Goal: Task Accomplishment & Management: Manage account settings

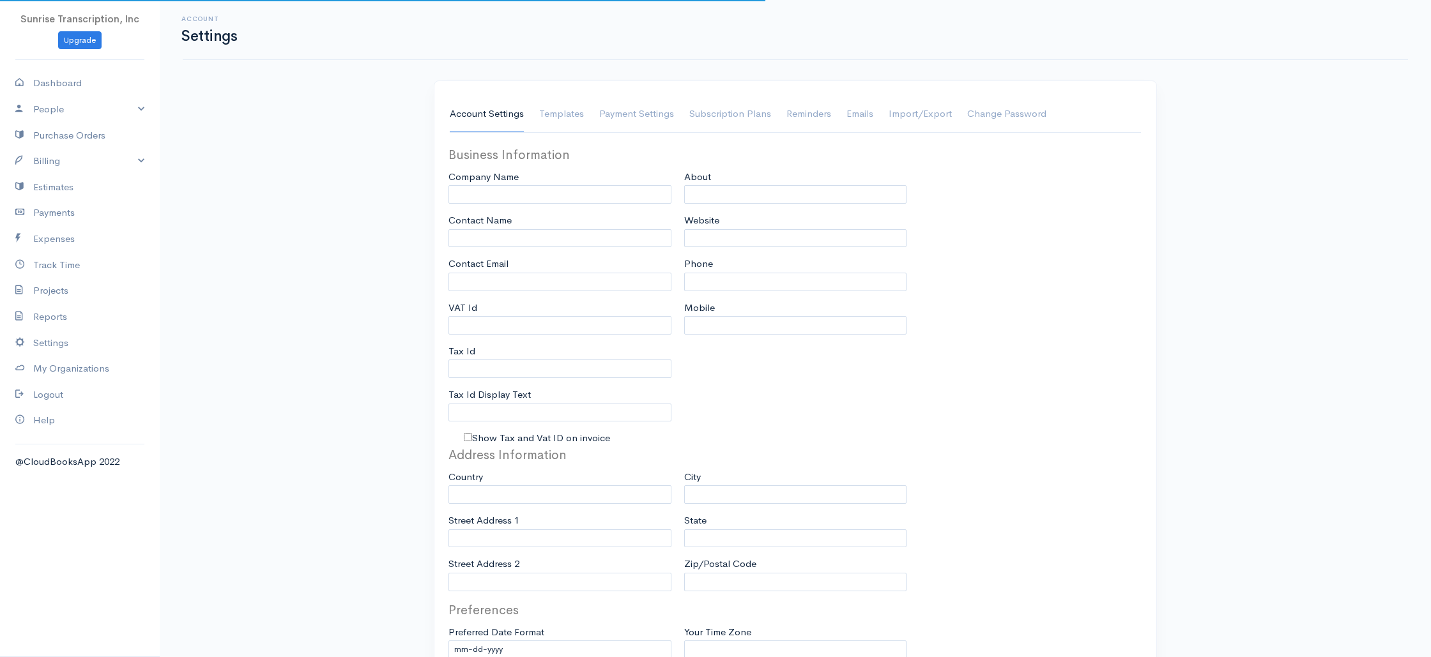
type input "Sunrise Transcription, Inc"
type input "[EMAIL_ADDRESS][DOMAIN_NAME]"
type input "Tax Id"
type input "Medical Transcription Service"
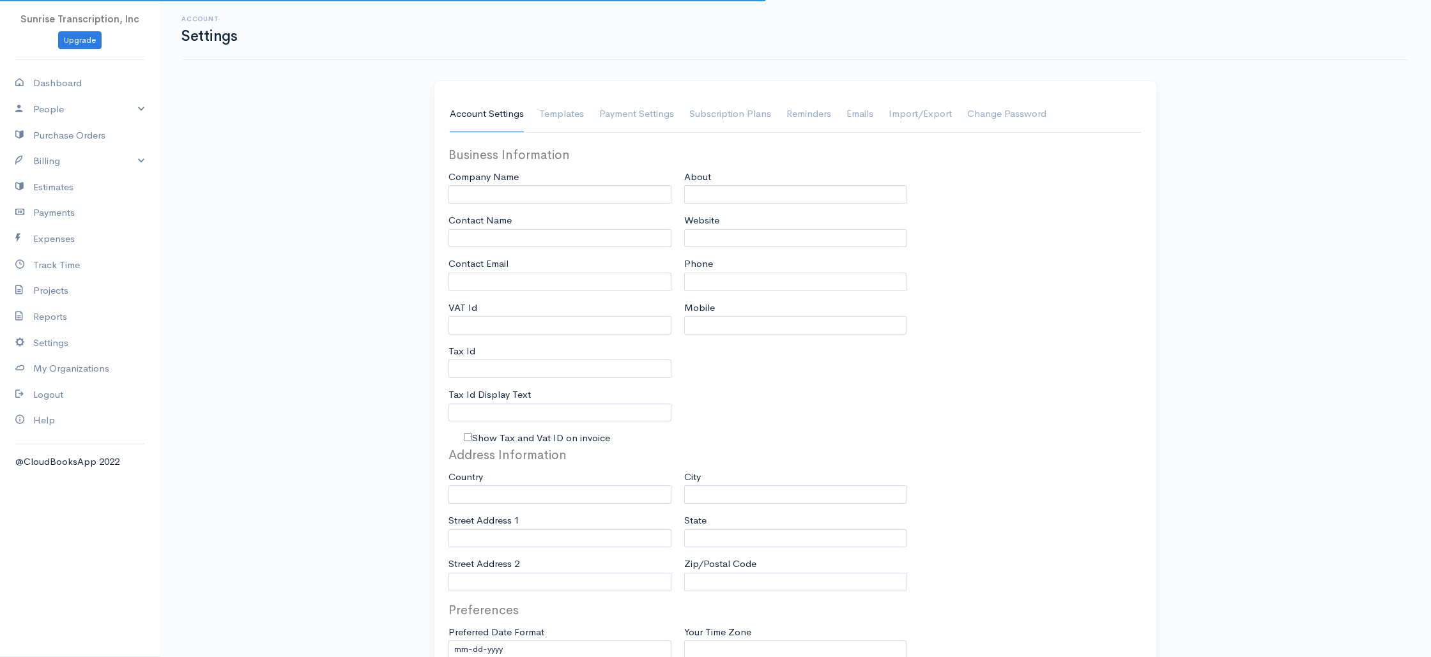
type input "[DOMAIN_NAME]"
type input "[PHONE_NUMBER]"
select select
type input "[STREET_ADDRESS]"
type input "[GEOGRAPHIC_DATA]"
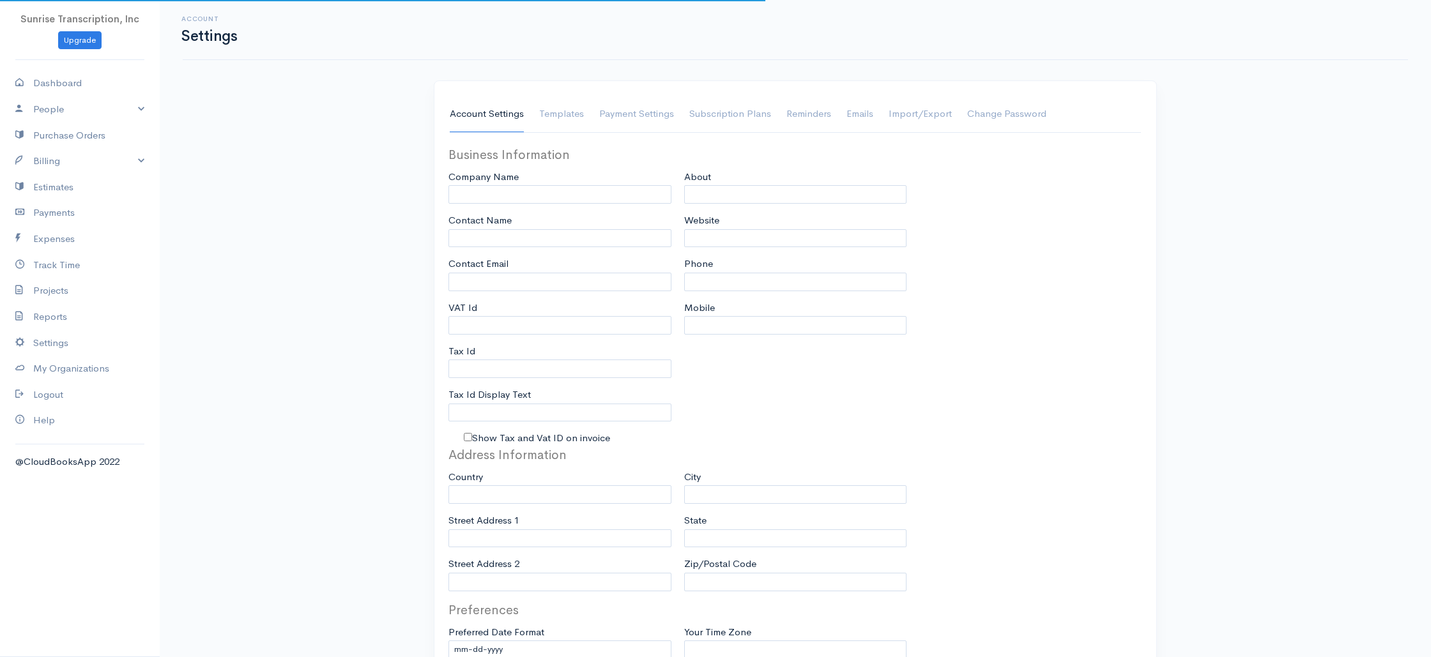
type input "[US_STATE]"
type input "33179-3899"
select select
type input "INVOICE"
type input "1333"
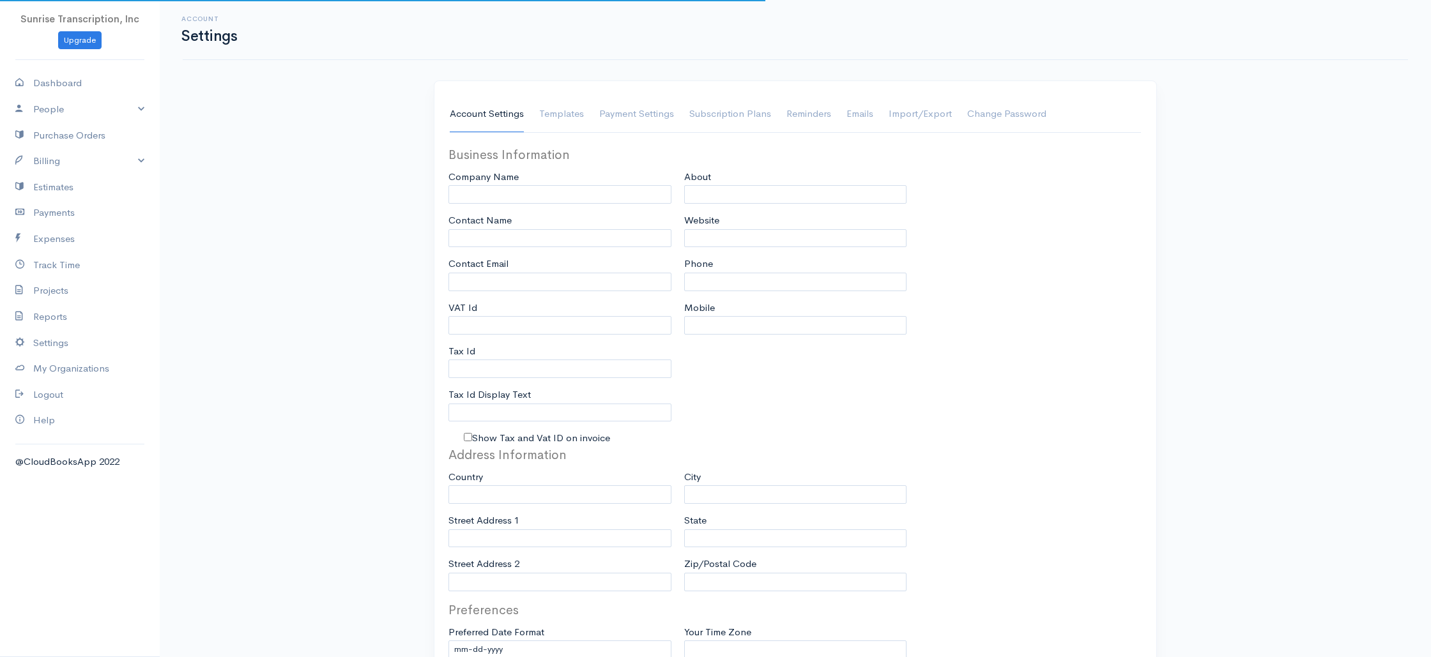
type input "103"
select select "3"
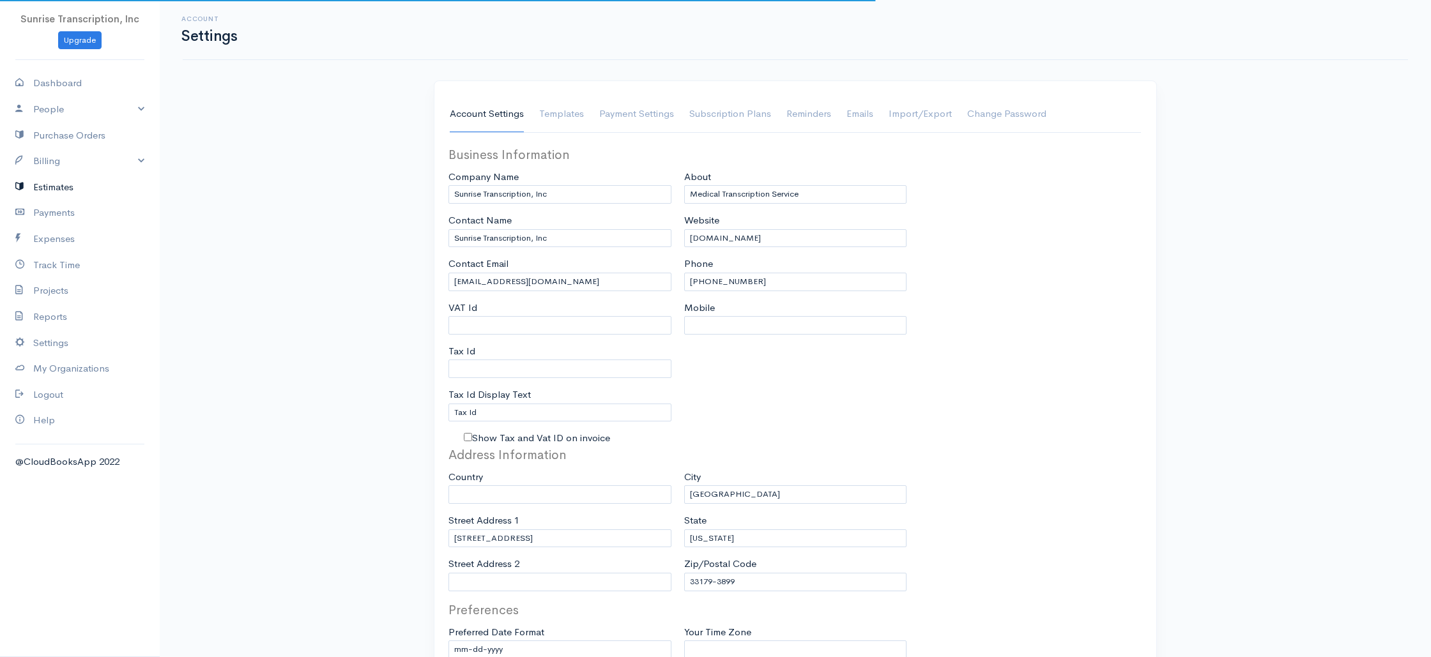
select select "[GEOGRAPHIC_DATA]"
select select "USD"
click at [76, 171] on link "Billing" at bounding box center [80, 161] width 160 height 26
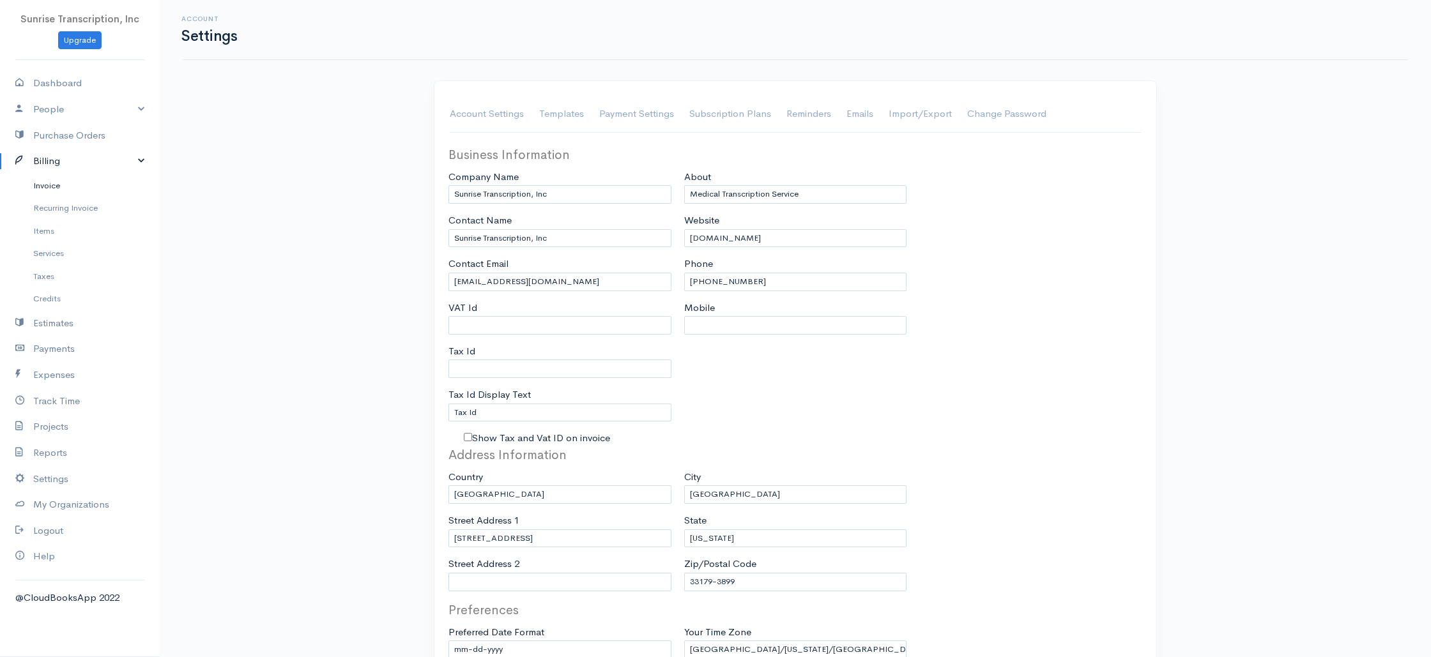
drag, startPoint x: 78, startPoint y: 183, endPoint x: 84, endPoint y: 183, distance: 6.4
click at [78, 183] on link "Invoice" at bounding box center [80, 185] width 160 height 23
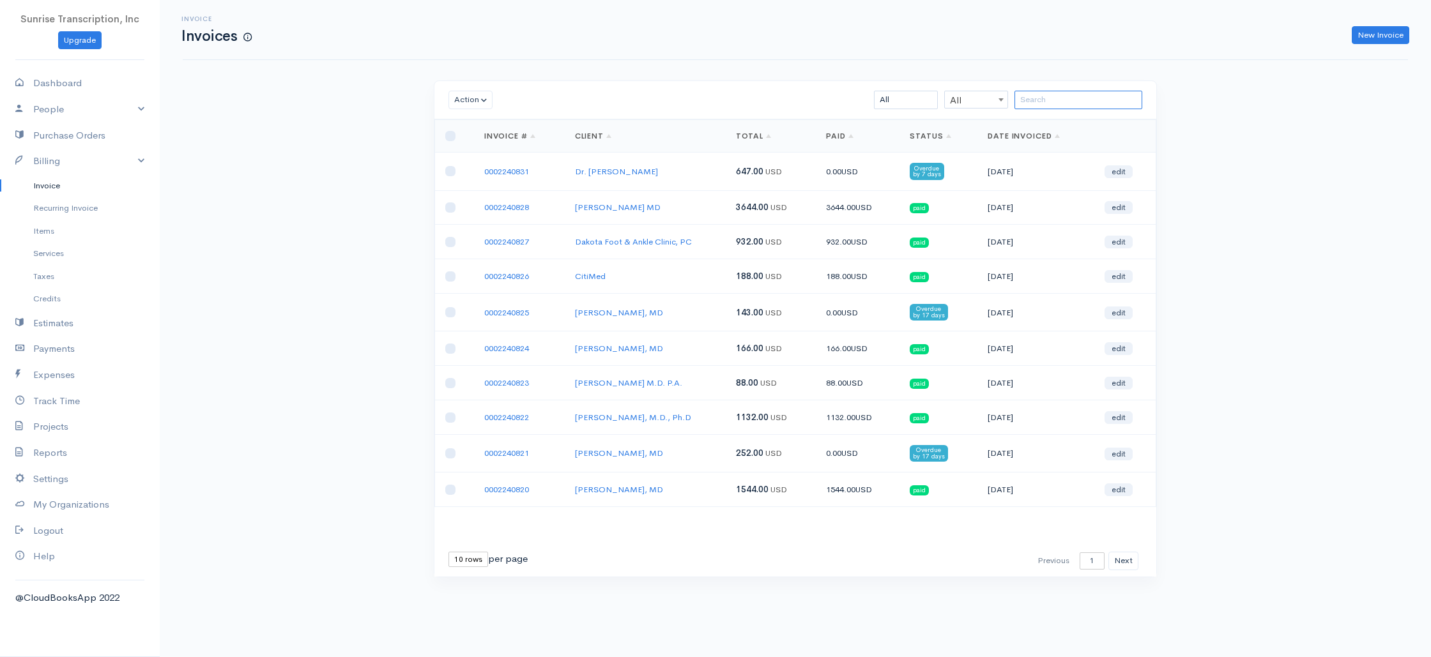
click at [1041, 95] on input "search" at bounding box center [1078, 100] width 128 height 19
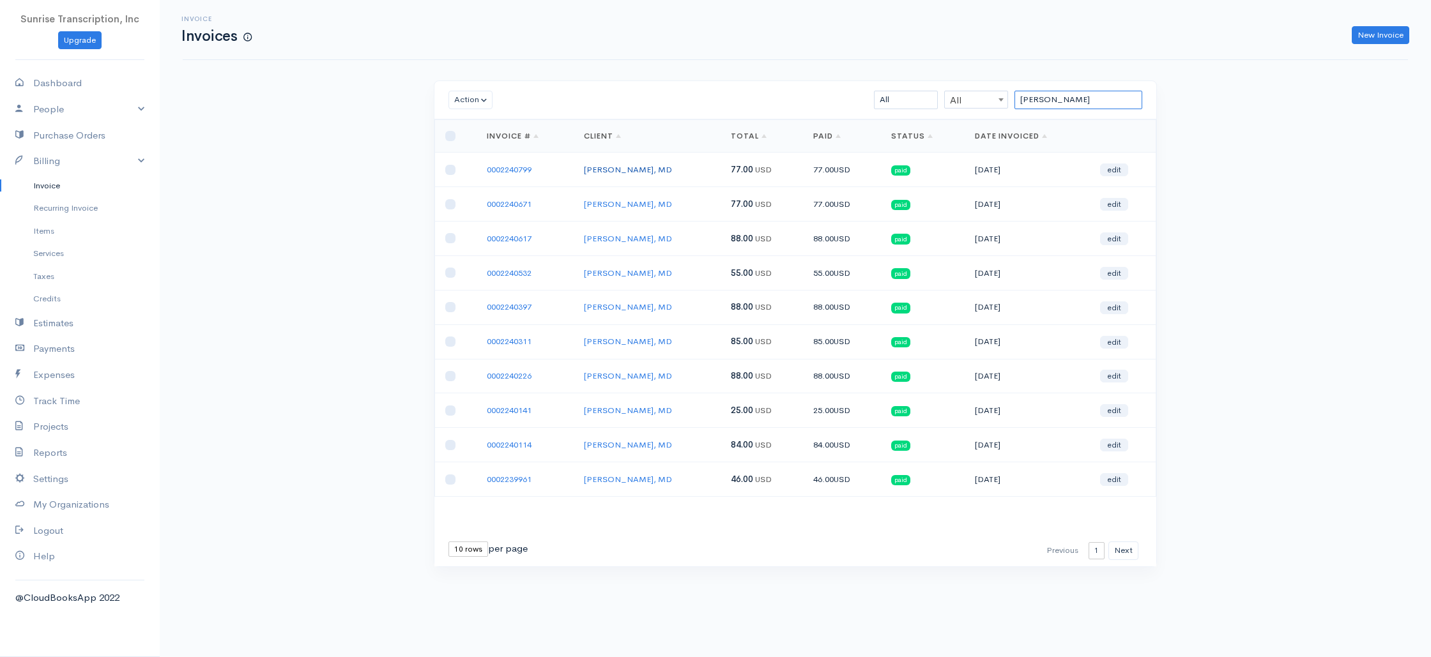
type input "[PERSON_NAME]"
click at [602, 174] on link "[PERSON_NAME], MD" at bounding box center [628, 169] width 88 height 11
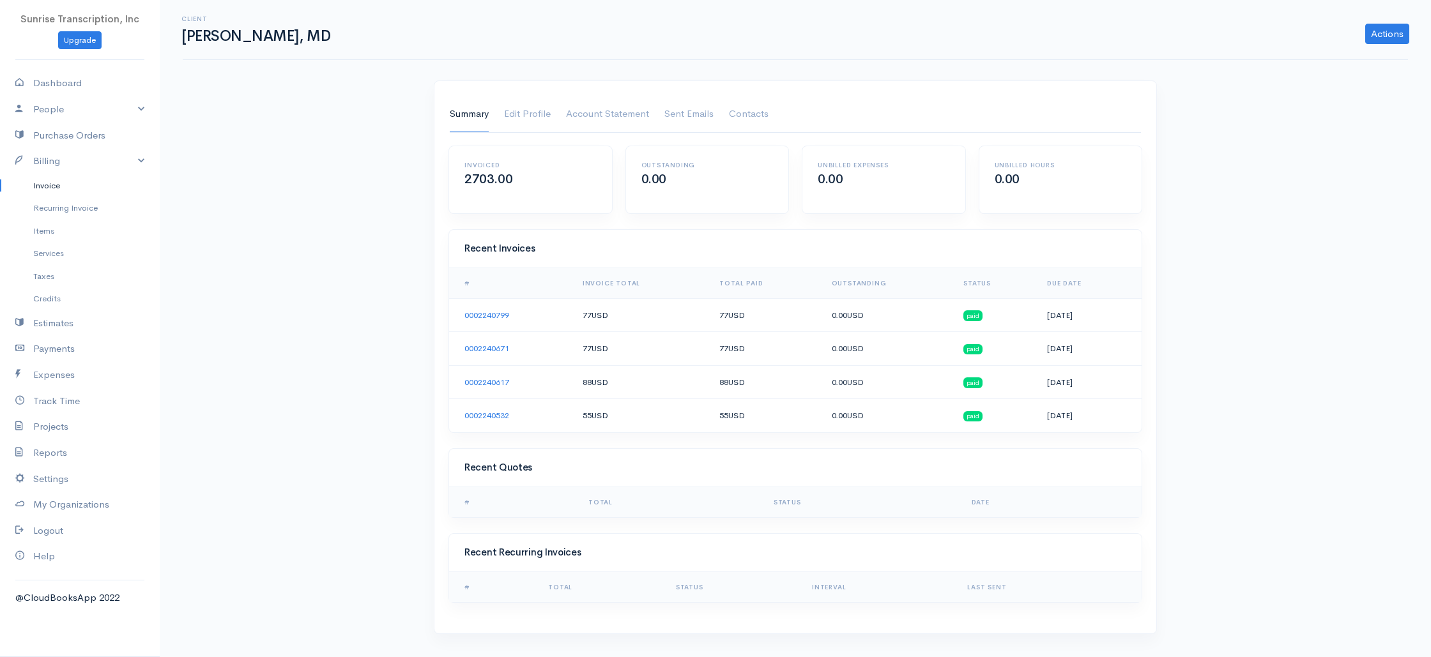
click at [1180, 257] on div "Client [PERSON_NAME], MD Actions Archive Client Delete Client Summary Edit Prof…" at bounding box center [795, 325] width 1271 height 650
click at [531, 117] on link "Edit Profile" at bounding box center [527, 114] width 47 height 36
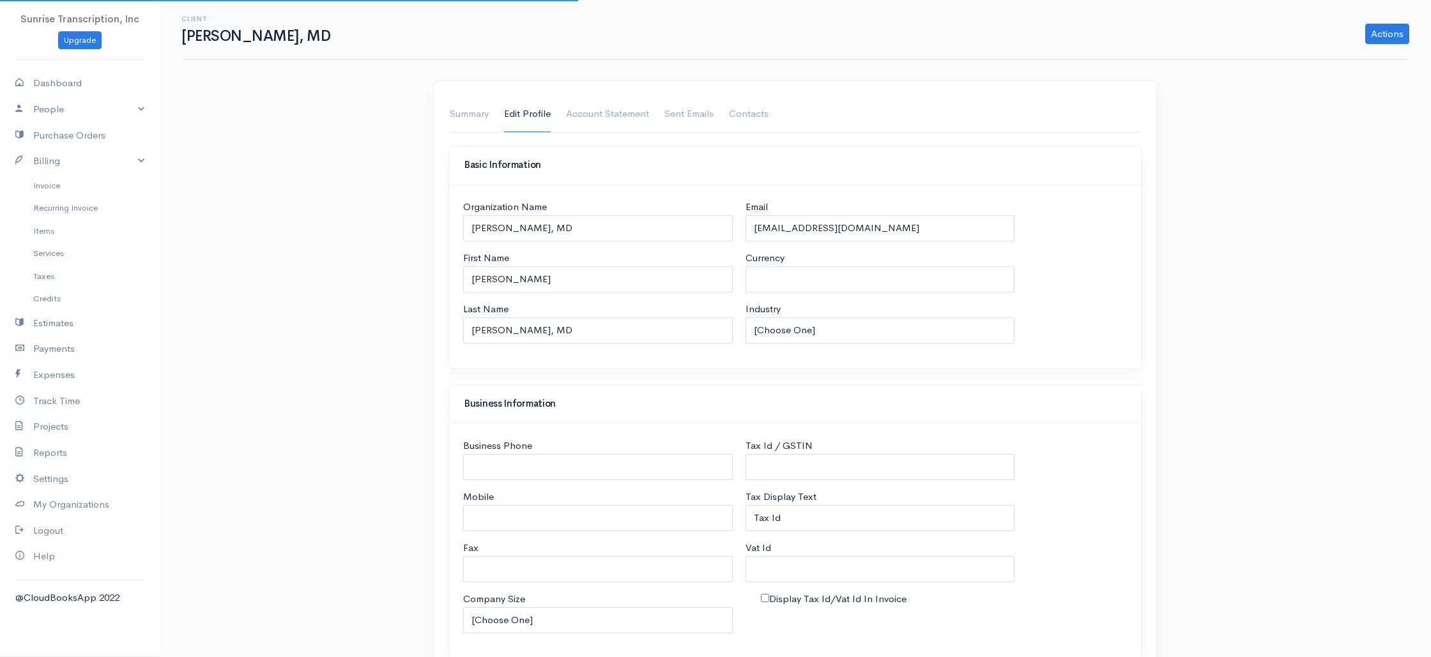
select select "USD"
select select "[GEOGRAPHIC_DATA]"
drag, startPoint x: 879, startPoint y: 230, endPoint x: 701, endPoint y: 227, distance: 178.2
click at [701, 227] on div "Organization Name [PERSON_NAME], MD First Name [PERSON_NAME] Name [PERSON_NAME]…" at bounding box center [795, 276] width 677 height 153
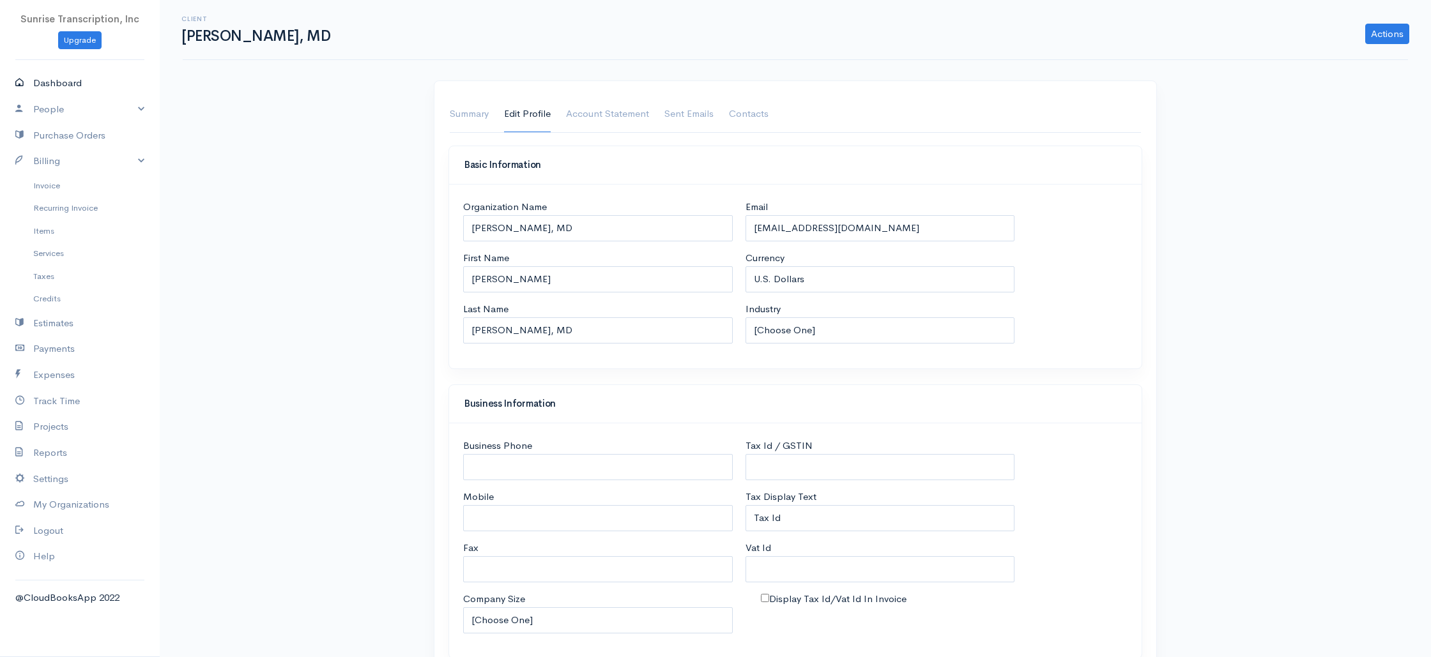
click at [58, 78] on link "Dashboard" at bounding box center [80, 83] width 160 height 26
select select "365"
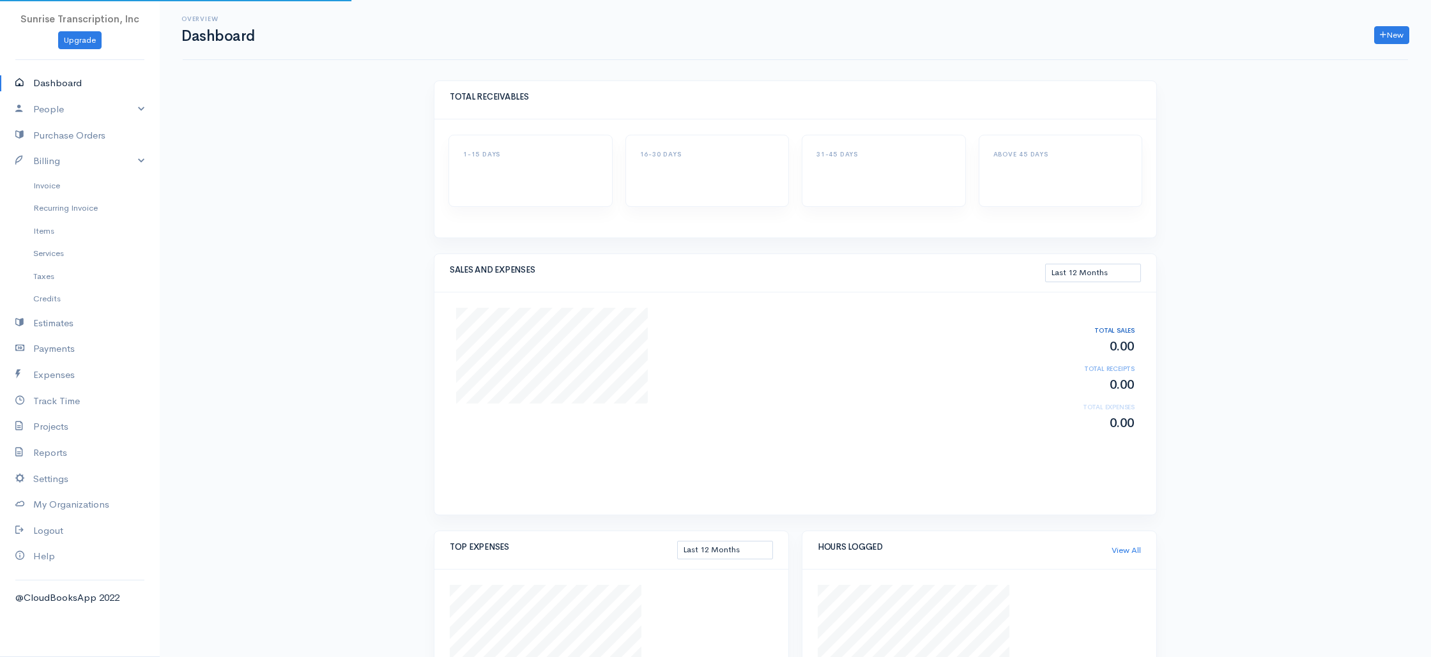
click at [365, 233] on div "Overview Dashboard New Invoice Client Quote Project Invoices Quotes Clients Exp…" at bounding box center [795, 447] width 1271 height 894
click at [42, 182] on link "Invoice" at bounding box center [80, 185] width 160 height 23
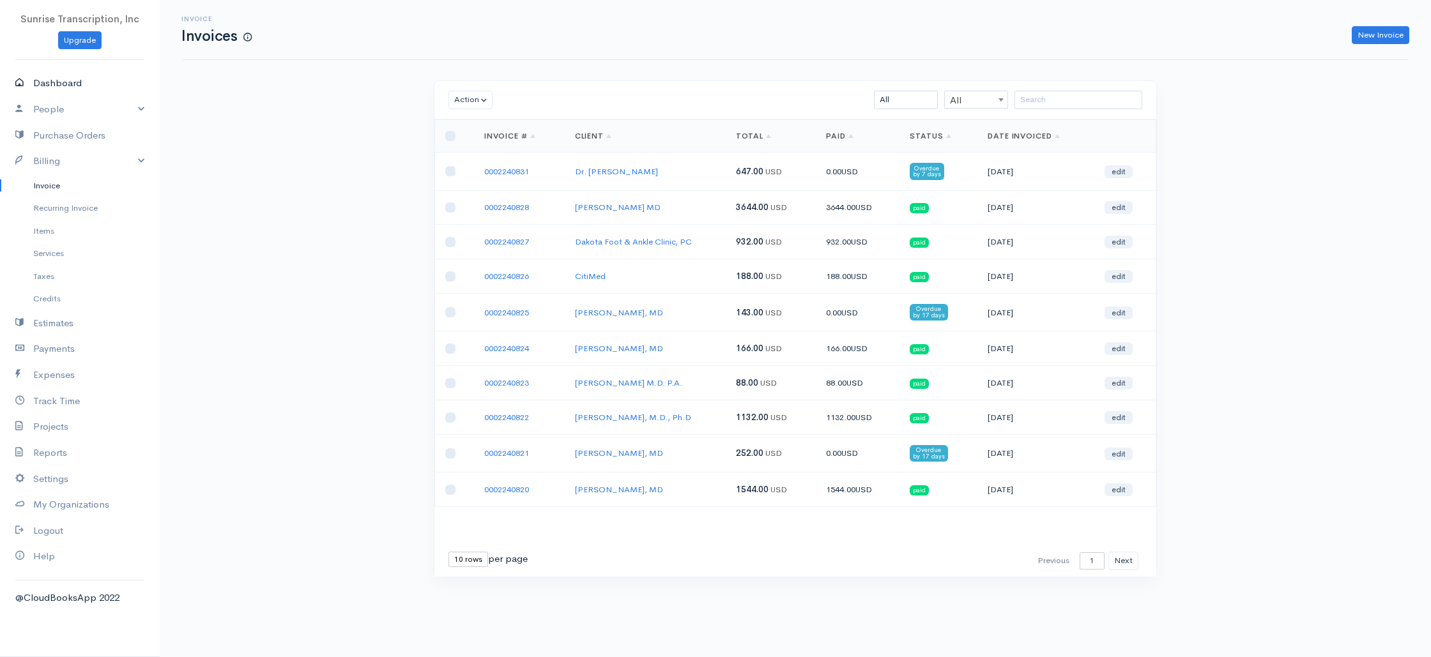
click at [77, 84] on link "Dashboard" at bounding box center [80, 83] width 160 height 26
select select "365"
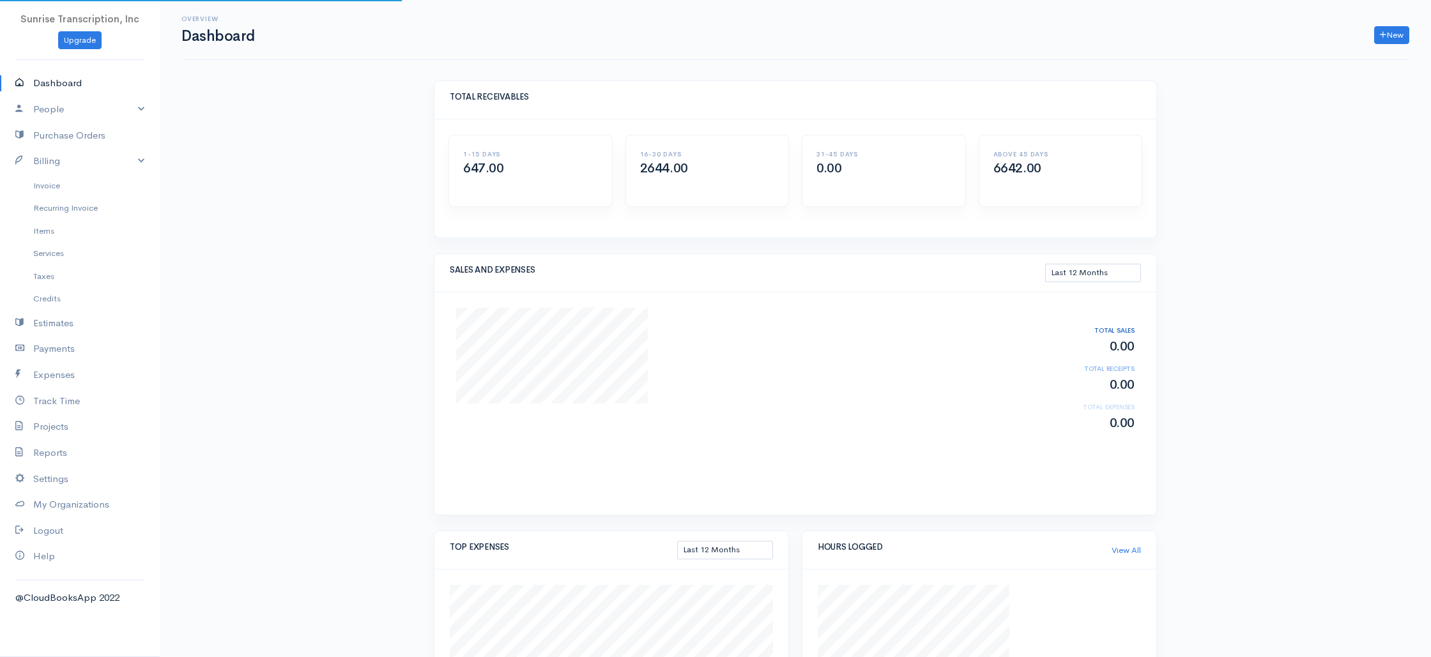
click at [254, 174] on div "Overview Dashboard New Invoice Client Quote Project Invoices Quotes Clients Exp…" at bounding box center [795, 447] width 1271 height 894
